Goal: Information Seeking & Learning: Learn about a topic

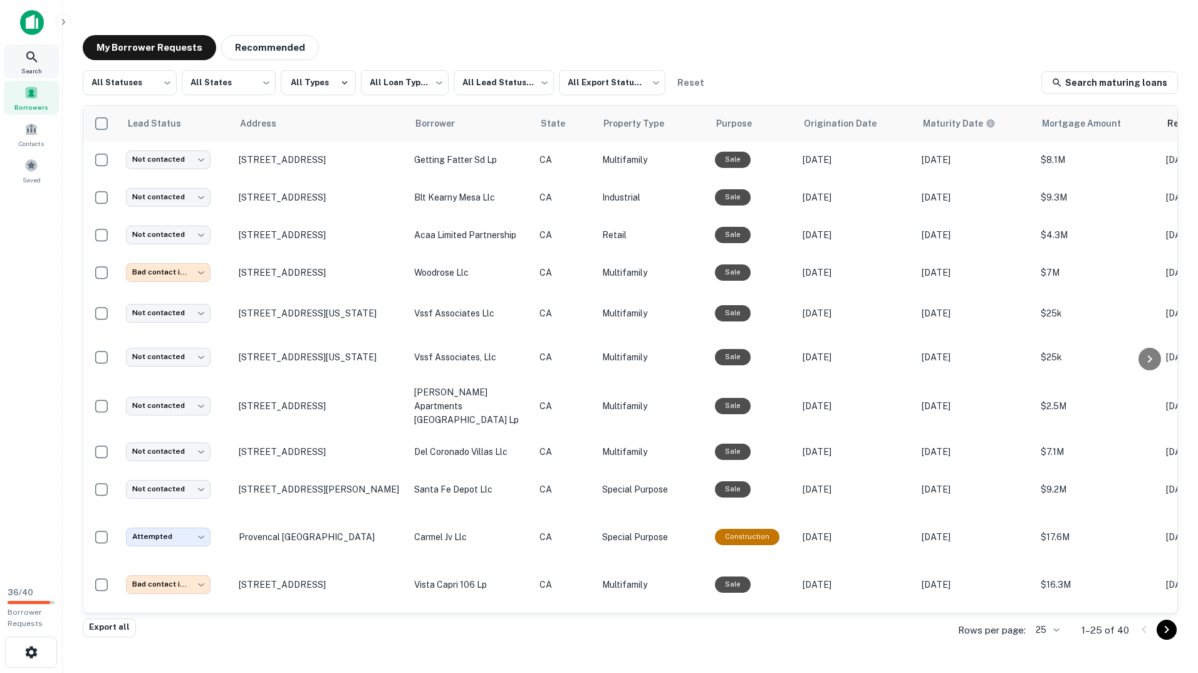
click at [39, 60] on div "Search" at bounding box center [31, 61] width 55 height 34
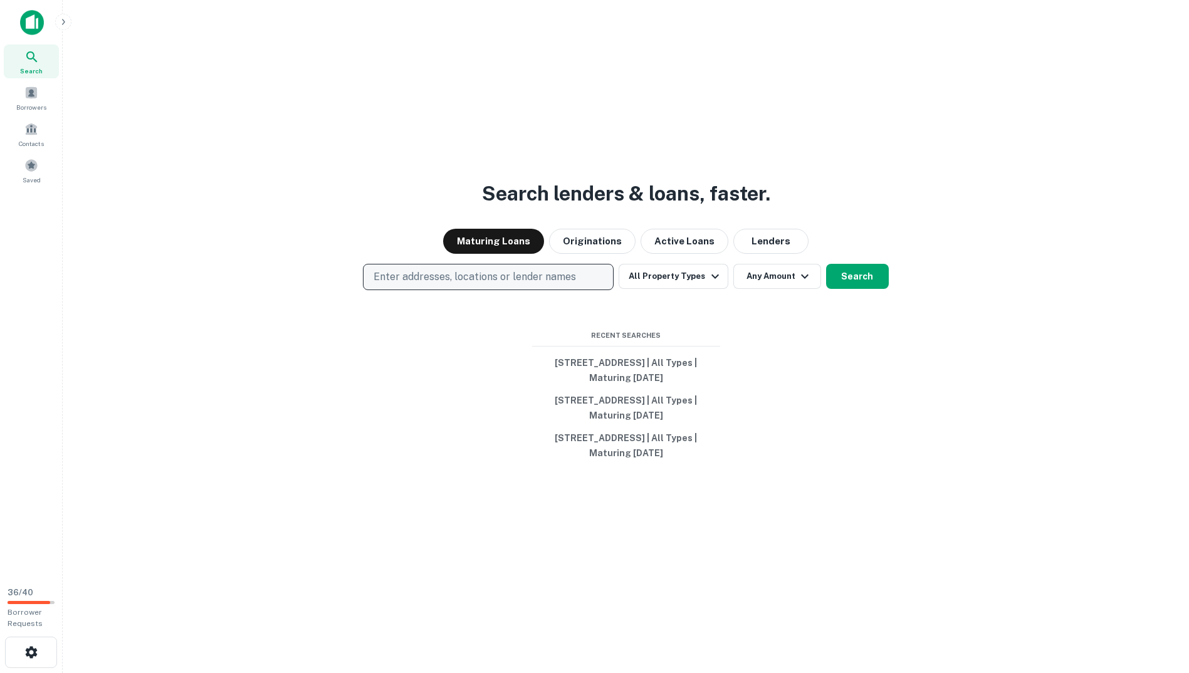
click at [559, 269] on button "Enter addresses, locations or lender names" at bounding box center [488, 277] width 251 height 26
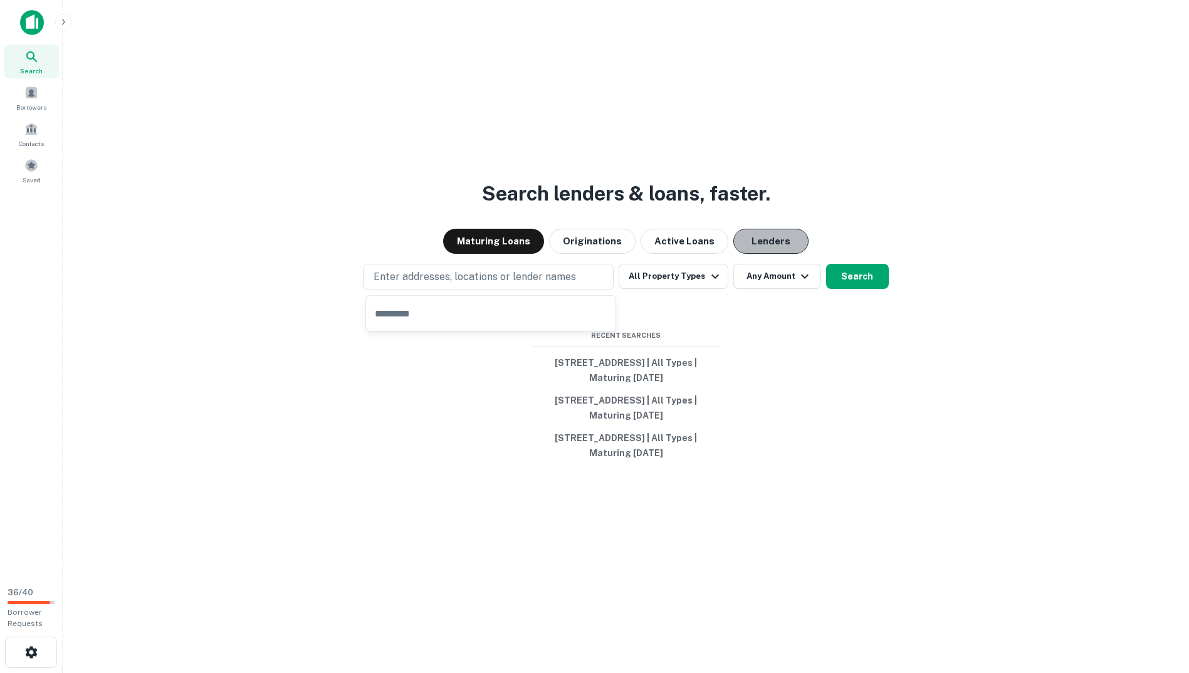
click at [745, 248] on button "Lenders" at bounding box center [770, 241] width 75 height 25
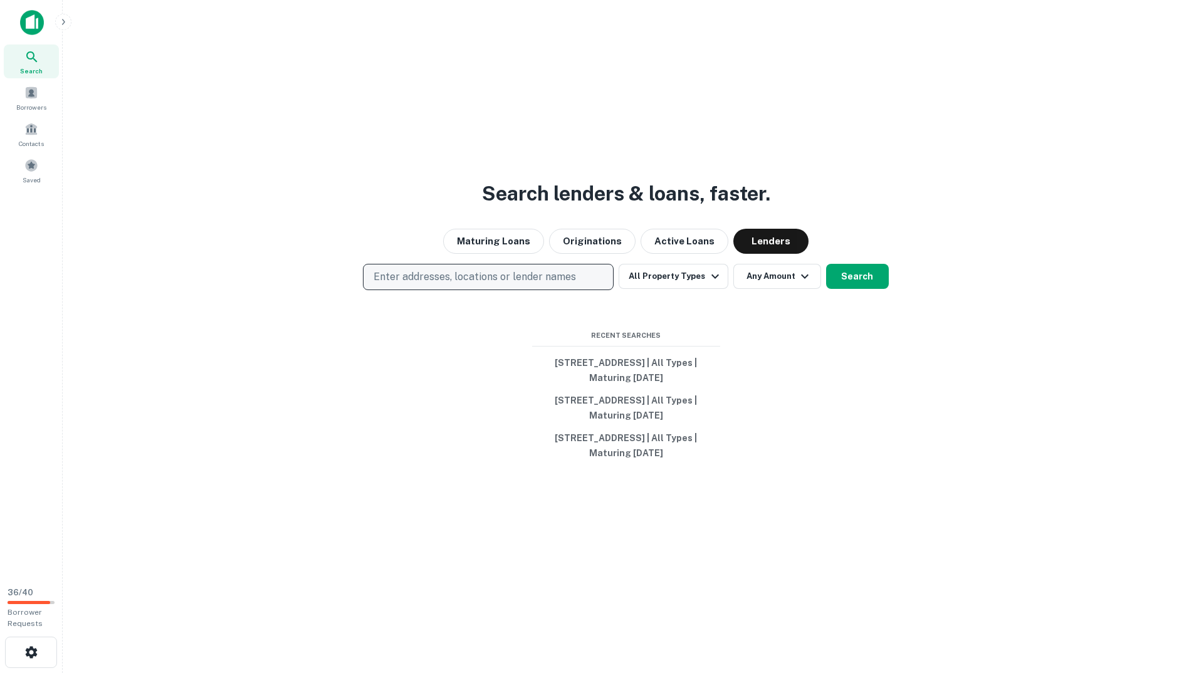
click at [521, 289] on button "Enter addresses, locations or lender names" at bounding box center [488, 277] width 251 height 26
type input "******"
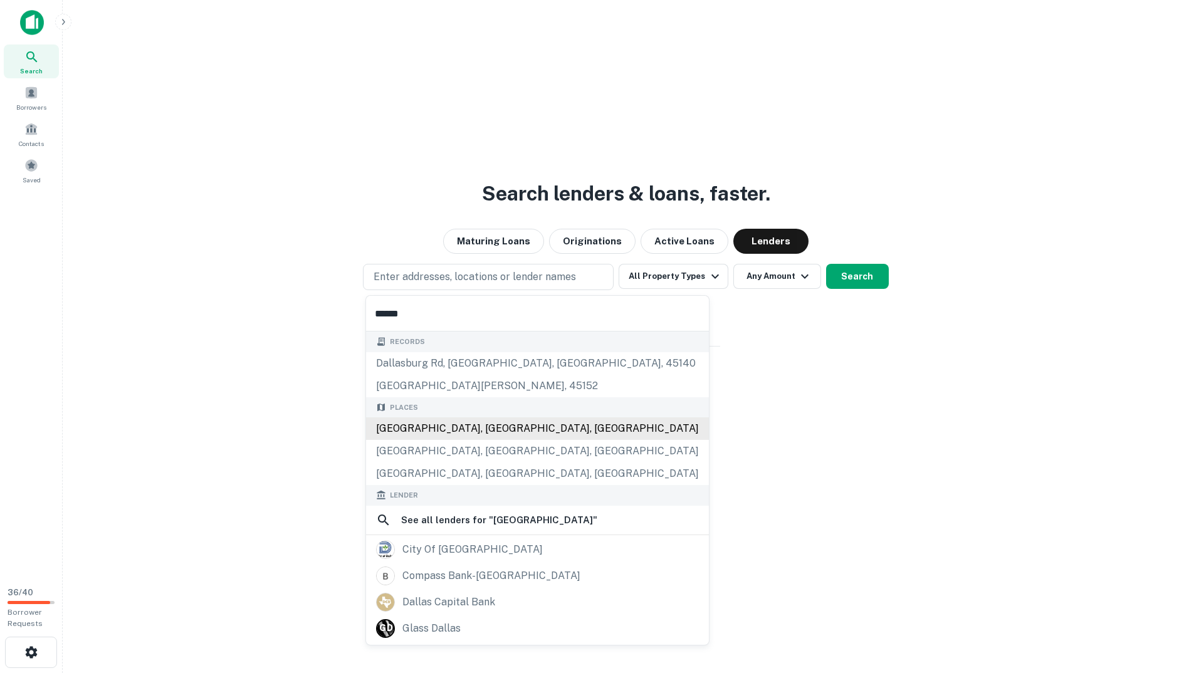
click at [390, 427] on div "[GEOGRAPHIC_DATA], [GEOGRAPHIC_DATA], [GEOGRAPHIC_DATA]" at bounding box center [537, 428] width 343 height 23
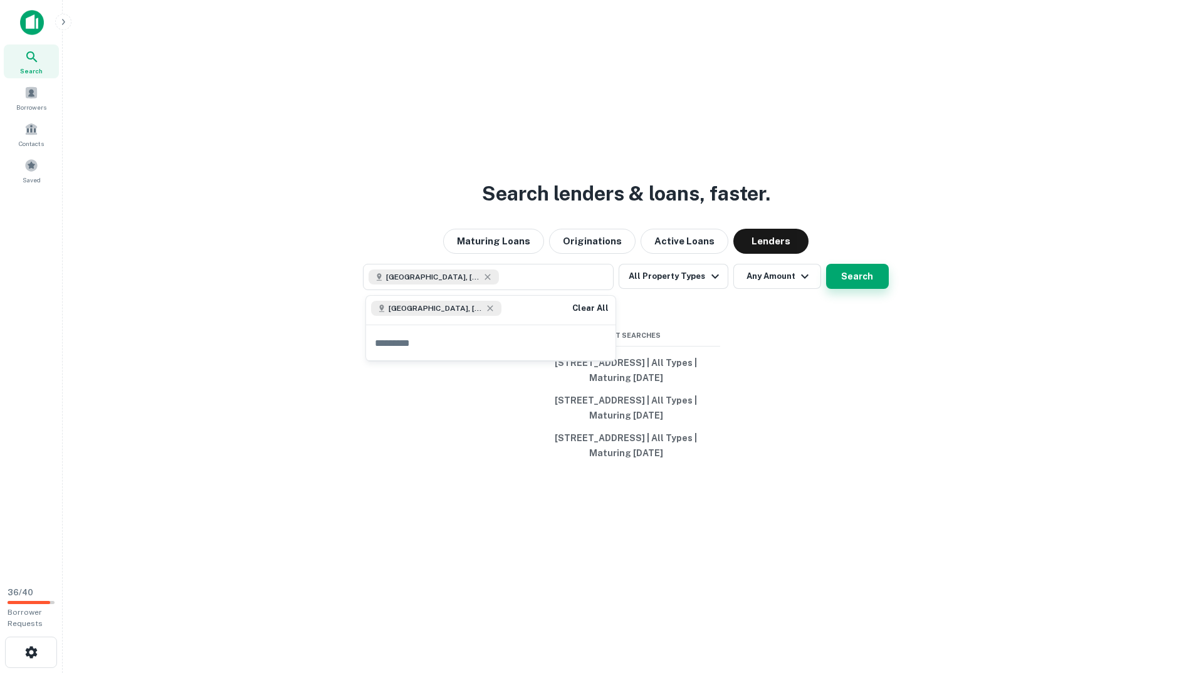
click at [843, 275] on button "Search" at bounding box center [857, 276] width 63 height 25
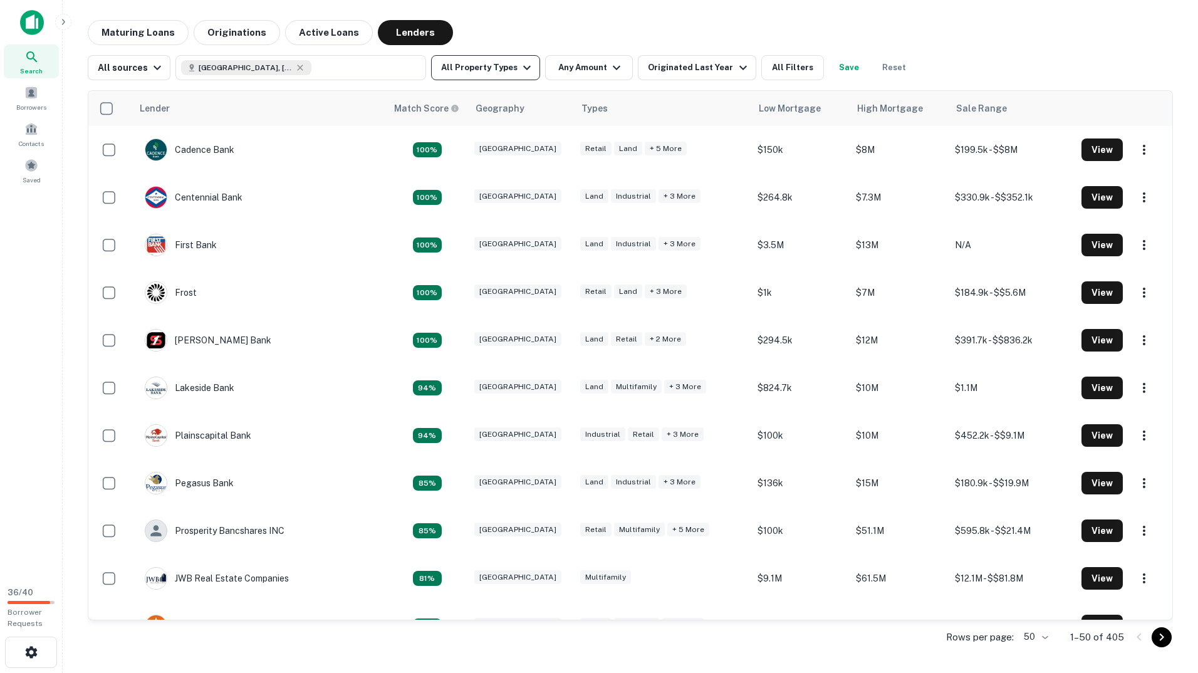
click at [523, 68] on icon "button" at bounding box center [526, 67] width 15 height 15
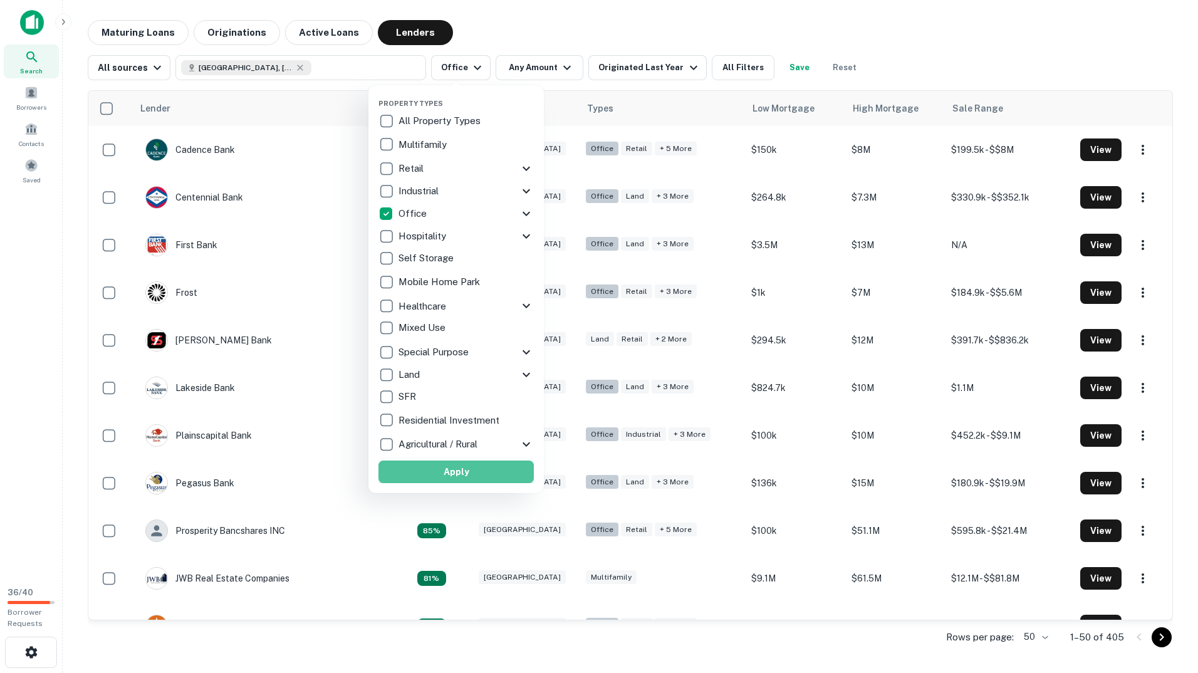
click at [424, 470] on button "Apply" at bounding box center [455, 472] width 155 height 23
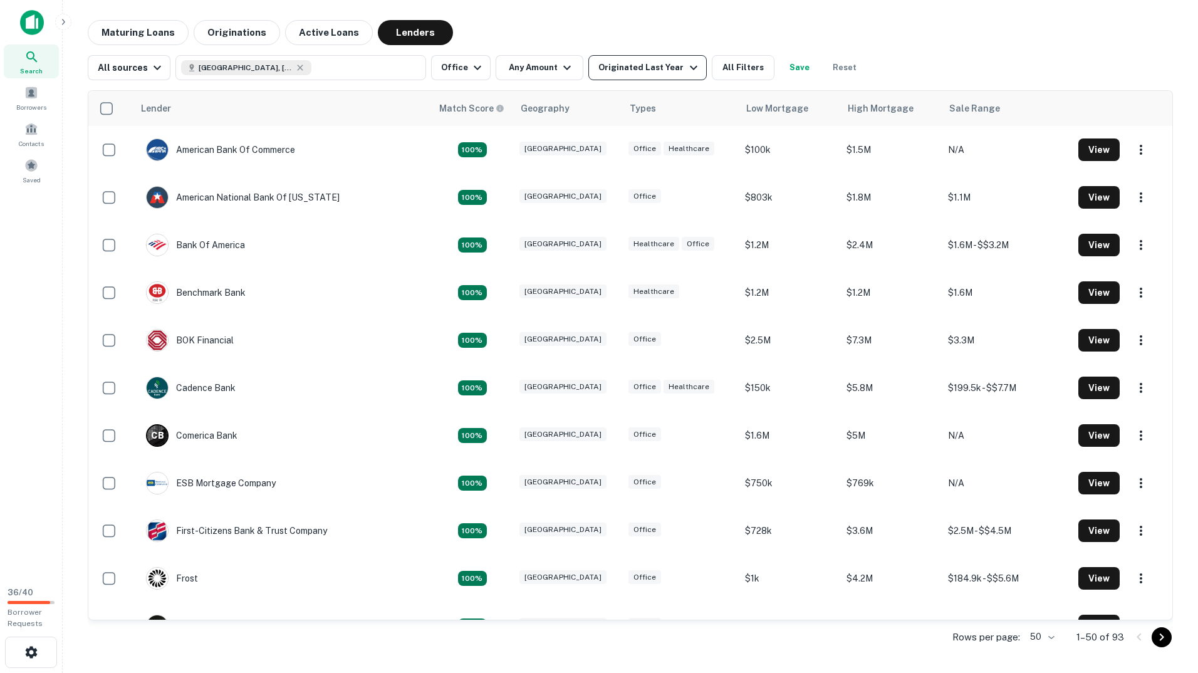
click at [621, 63] on div "Originated Last Year" at bounding box center [649, 67] width 102 height 15
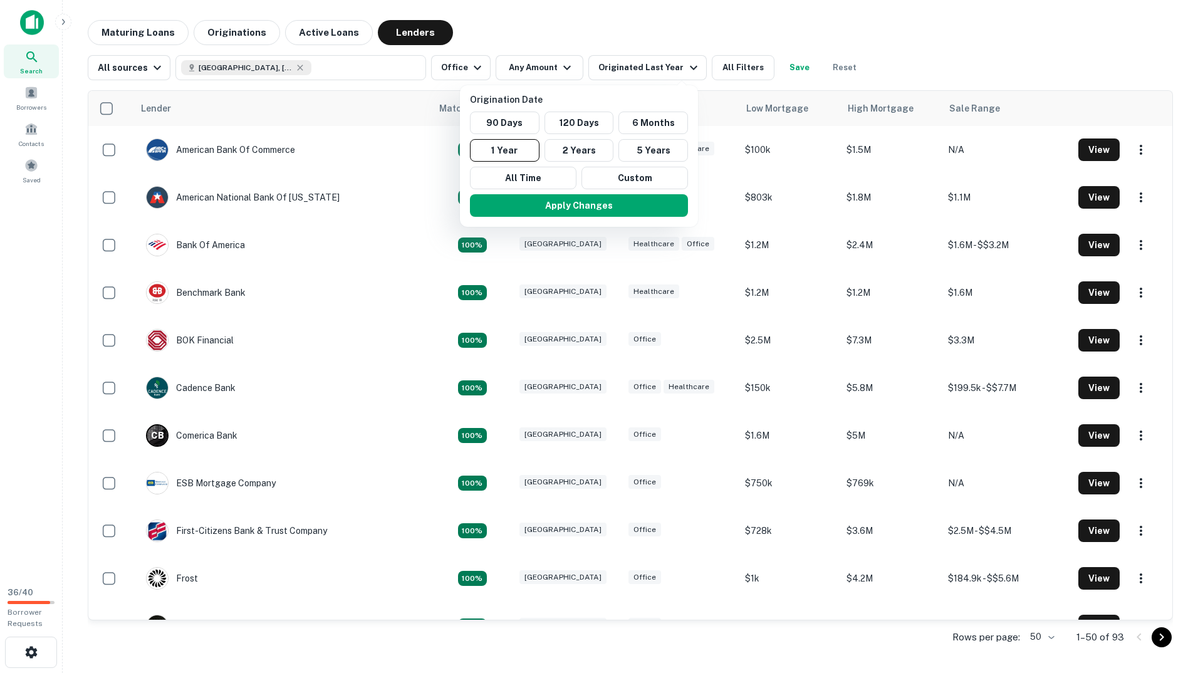
click at [828, 70] on div at bounding box center [599, 336] width 1198 height 673
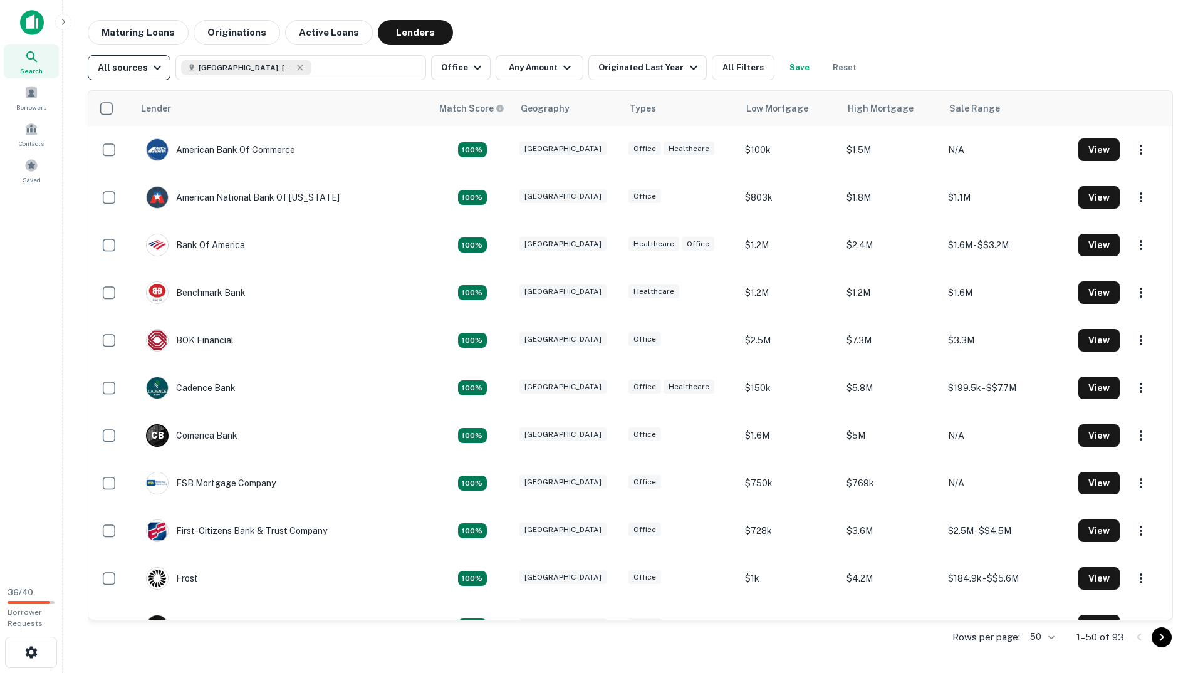
click at [128, 63] on div "All sources" at bounding box center [131, 67] width 67 height 15
click at [128, 63] on div at bounding box center [599, 336] width 1198 height 673
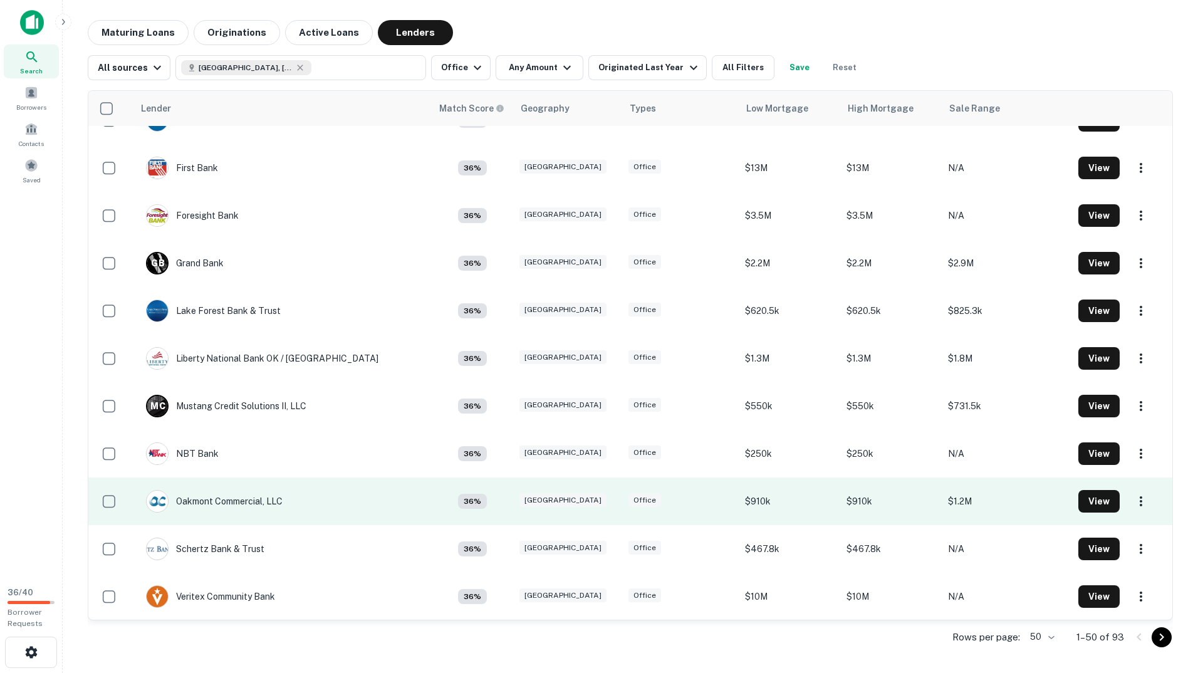
scroll to position [1887, 0]
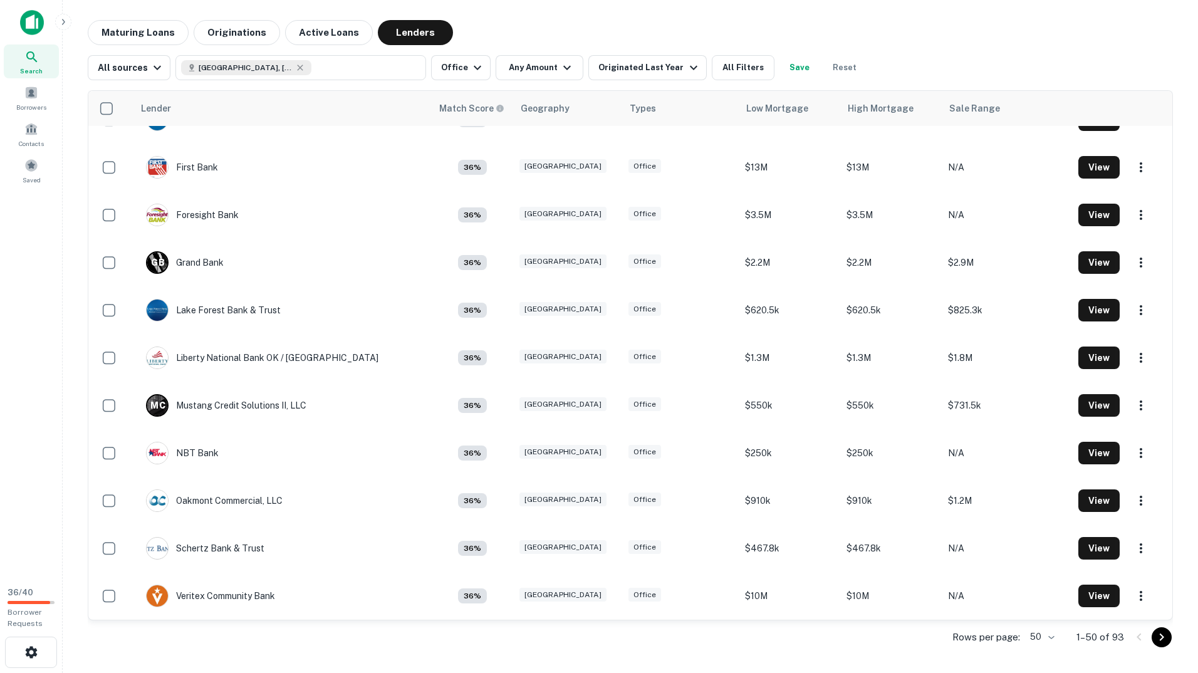
click at [1164, 637] on icon "Go to next page" at bounding box center [1162, 638] width 4 height 8
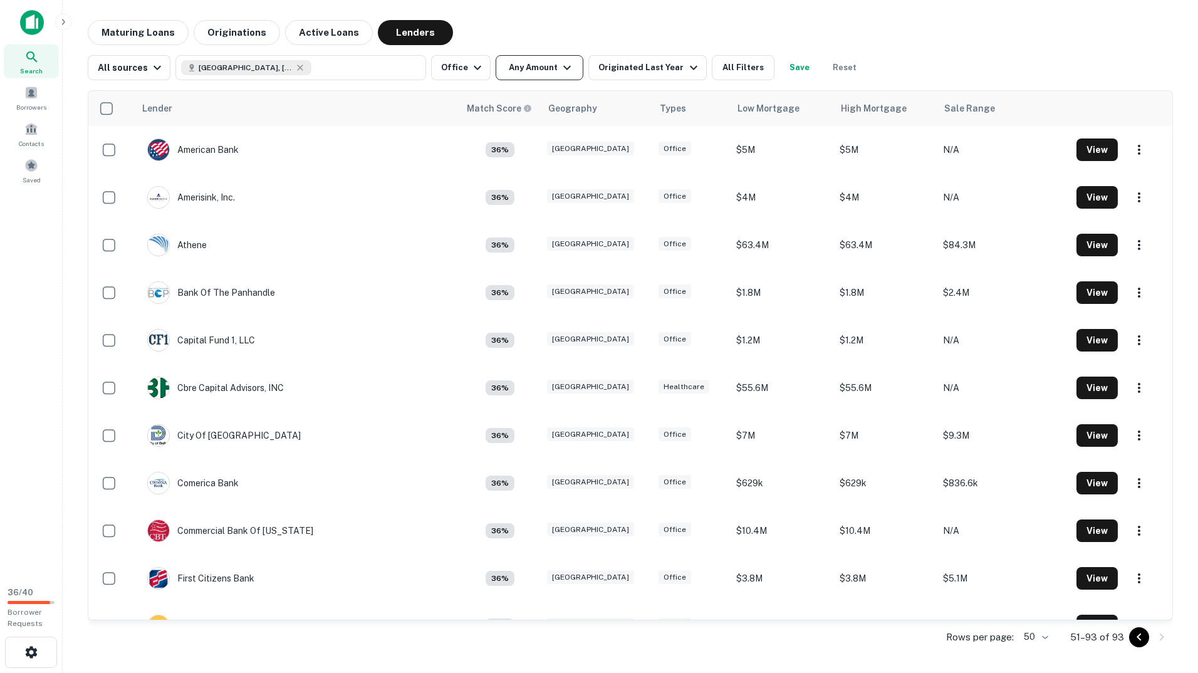
click at [527, 66] on button "Any Amount" at bounding box center [540, 67] width 88 height 25
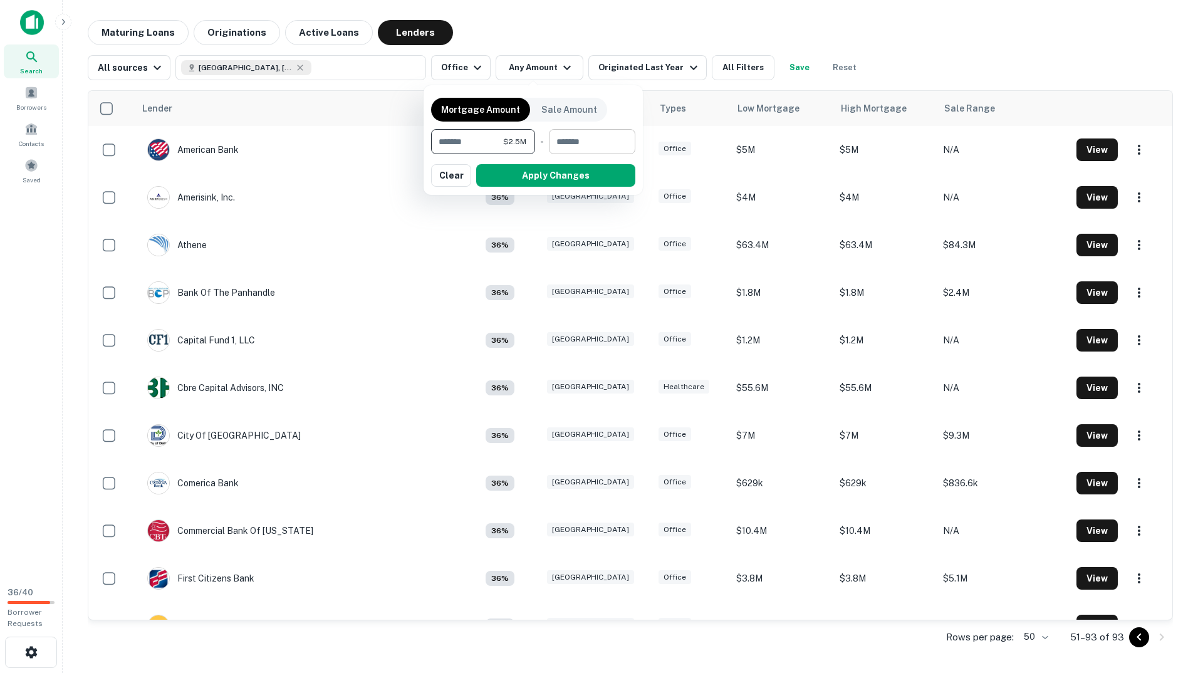
type input "*******"
click at [570, 137] on input "number" at bounding box center [588, 141] width 78 height 25
type input "*******"
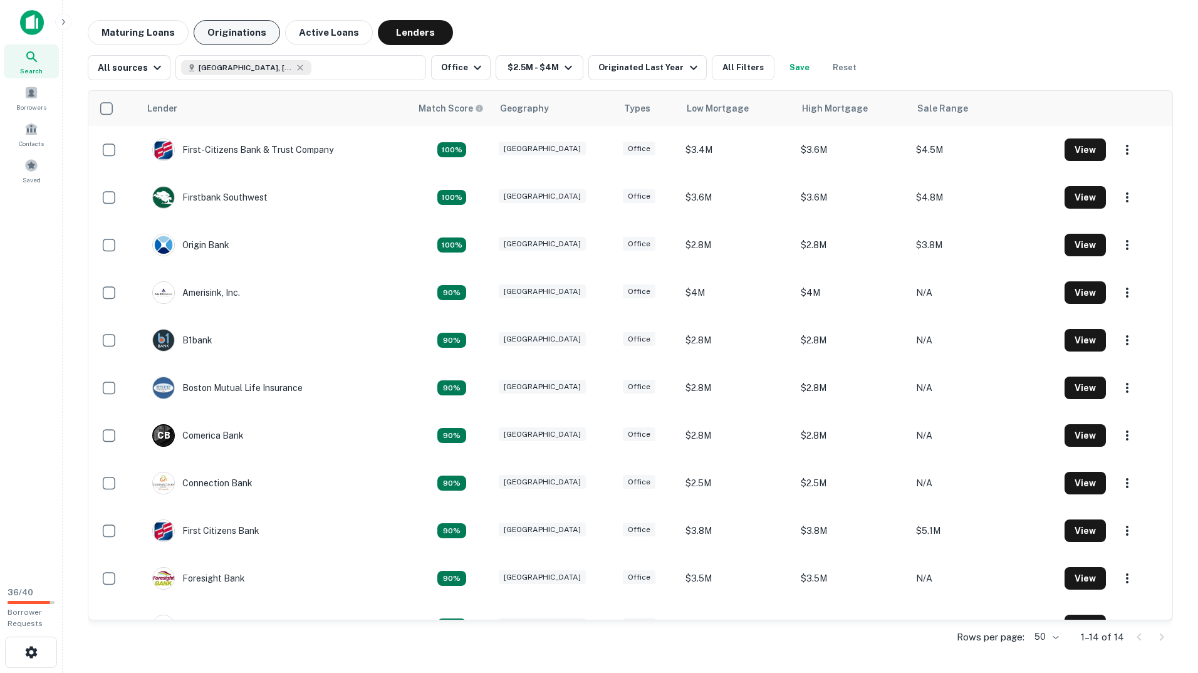
click at [194, 35] on button "Originations" at bounding box center [237, 32] width 86 height 25
